Goal: Information Seeking & Learning: Understand process/instructions

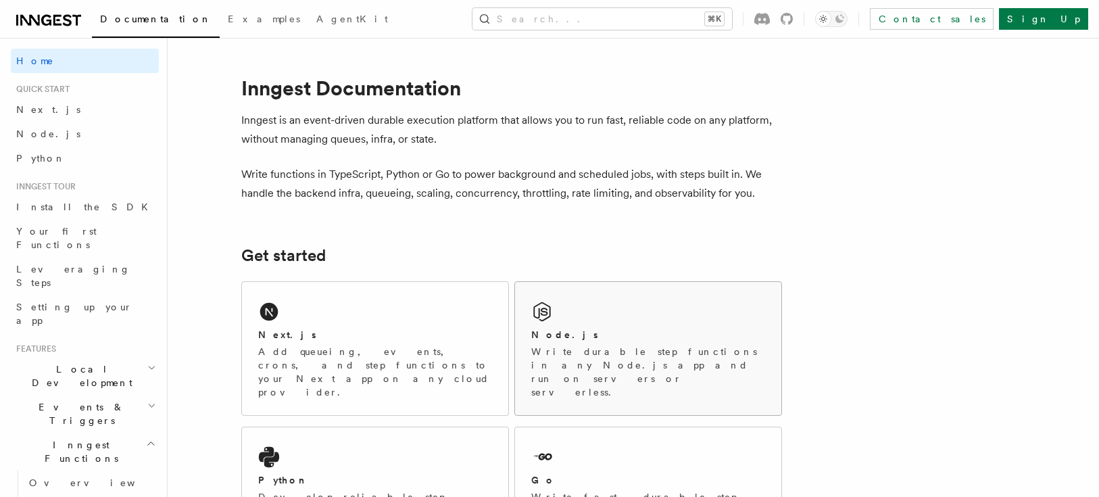
click at [641, 314] on div "Node.js Write durable step functions in any Node.js app and run on servers or s…" at bounding box center [648, 348] width 266 height 133
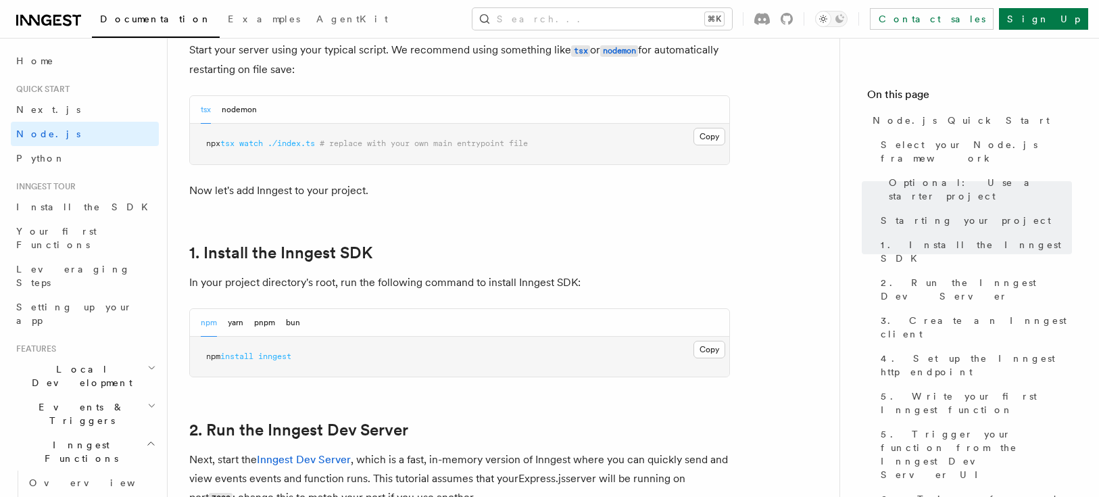
scroll to position [690, 0]
click at [715, 349] on button "Copy Copied" at bounding box center [709, 349] width 32 height 18
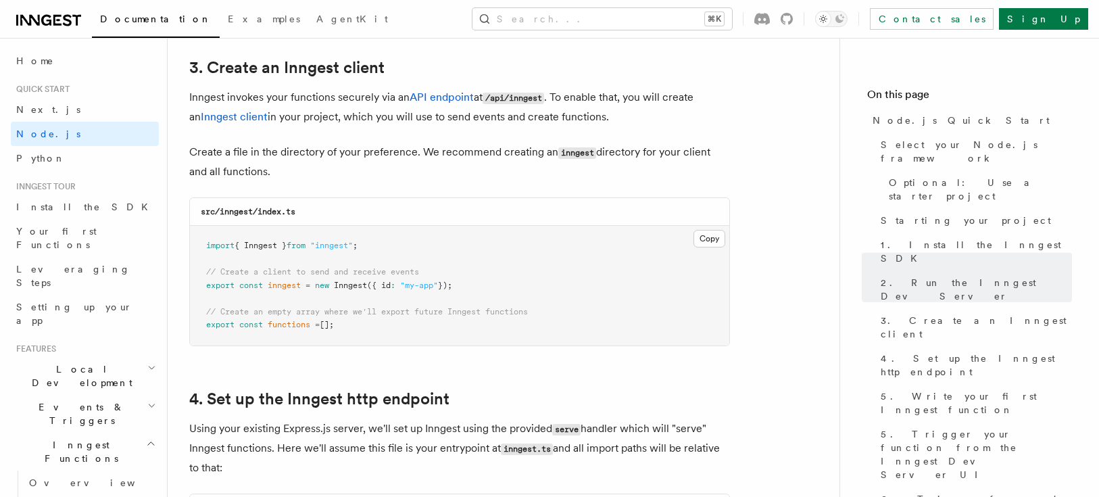
scroll to position [1719, 0]
click at [712, 240] on button "Copy Copied" at bounding box center [709, 238] width 32 height 18
click at [712, 241] on button "Copy Copied" at bounding box center [709, 238] width 32 height 18
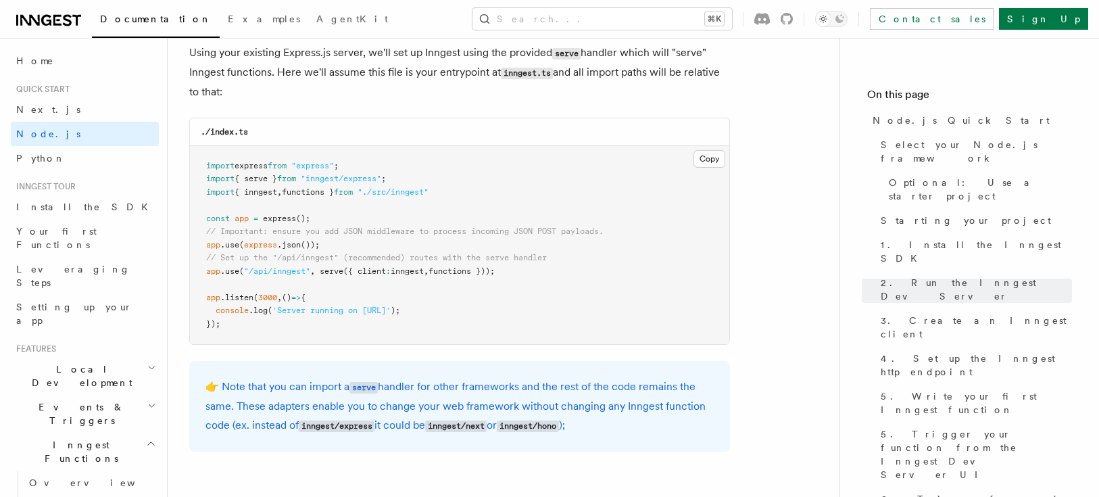
scroll to position [2097, 0]
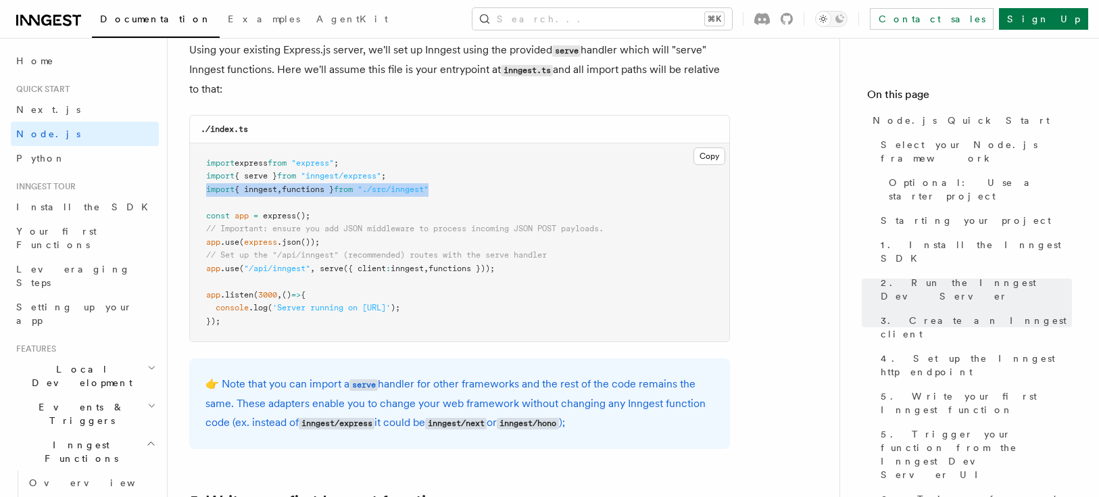
drag, startPoint x: 453, startPoint y: 191, endPoint x: 194, endPoint y: 195, distance: 259.5
click at [194, 195] on pre "import express from "express" ; import { serve } from "inngest/express" ; impor…" at bounding box center [459, 242] width 539 height 199
copy span "import { inngest , functions } from "./src/inngest""
